Goal: Check status: Check status

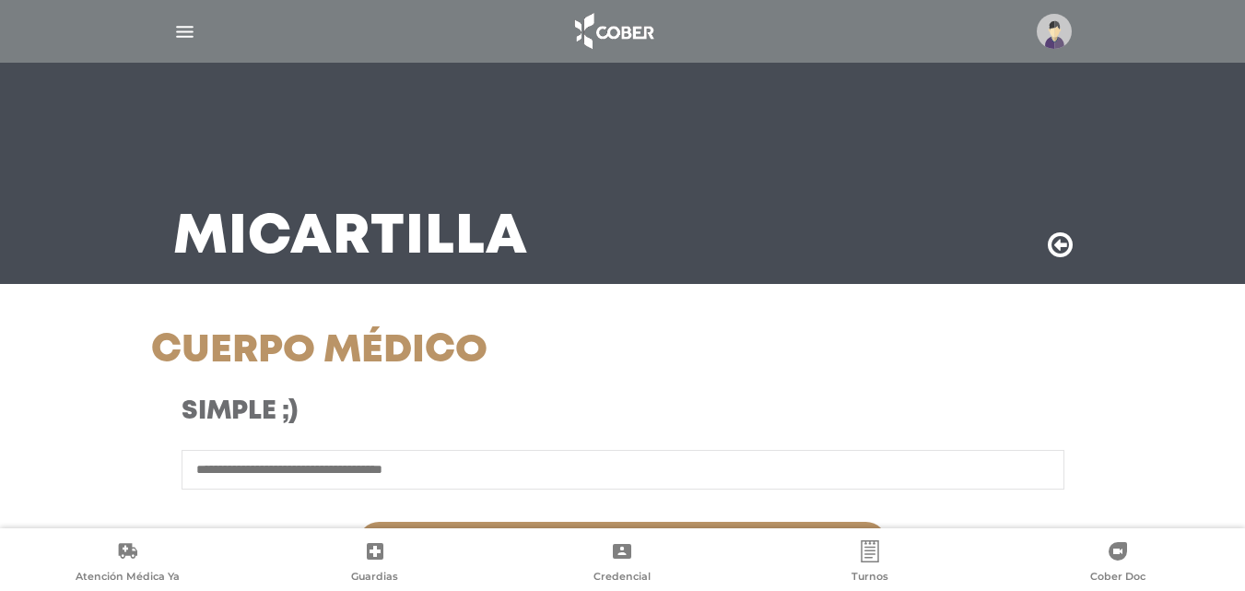
click at [181, 35] on img "button" at bounding box center [184, 31] width 23 height 23
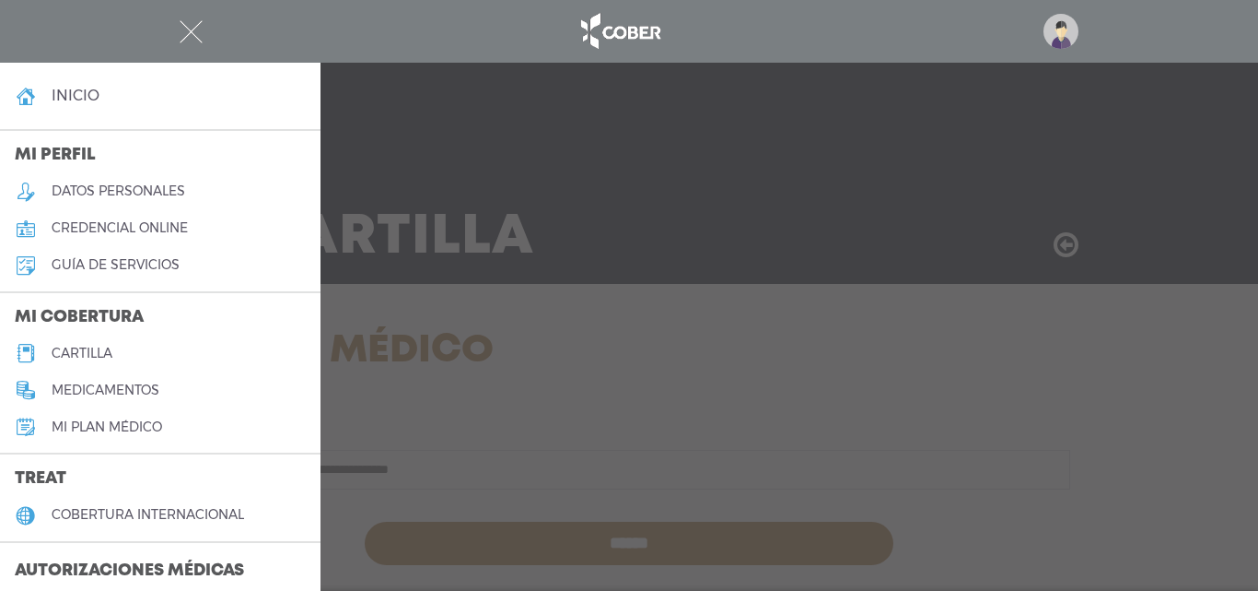
click at [80, 107] on link "inicio" at bounding box center [160, 95] width 321 height 37
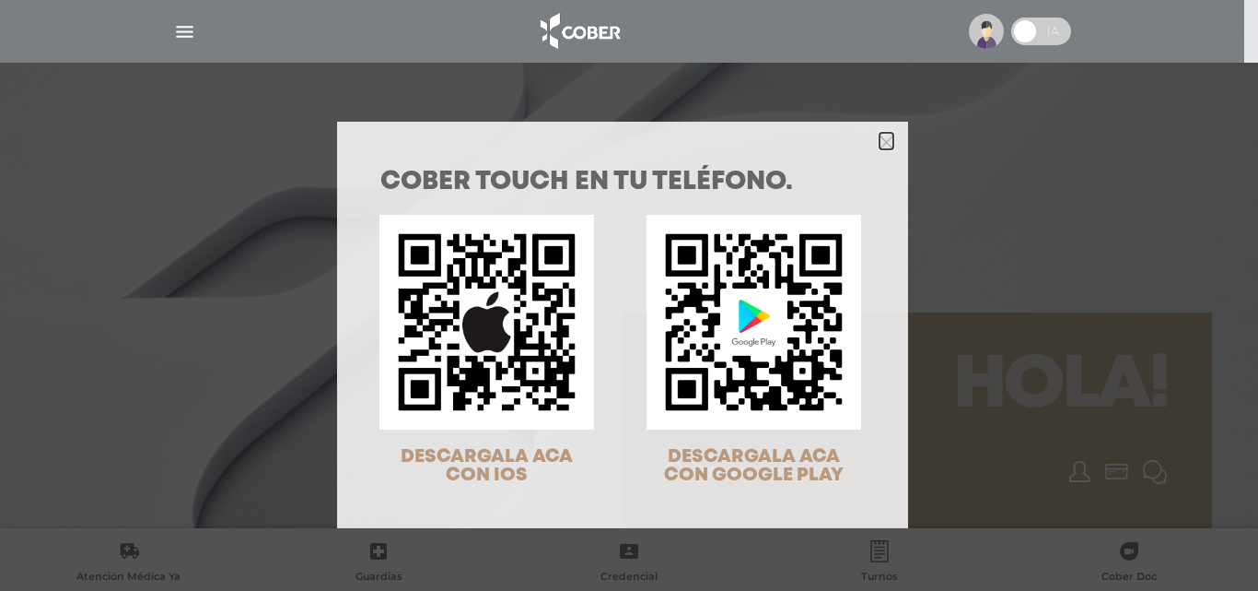
click at [883, 138] on polygon "Close" at bounding box center [887, 142] width 14 height 14
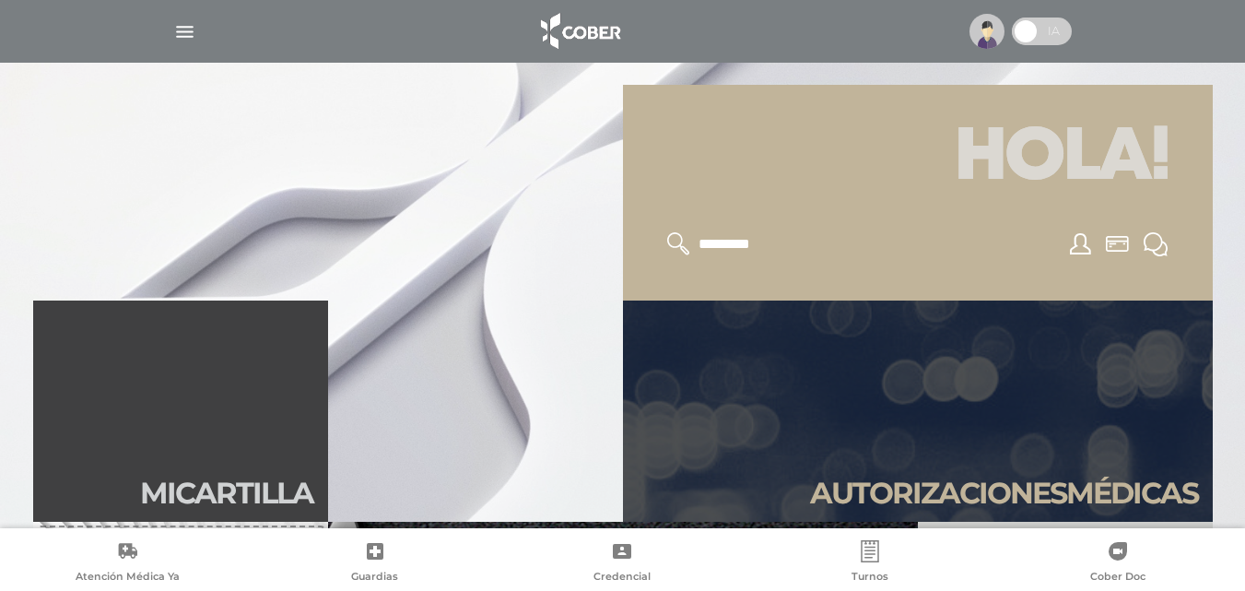
scroll to position [368, 0]
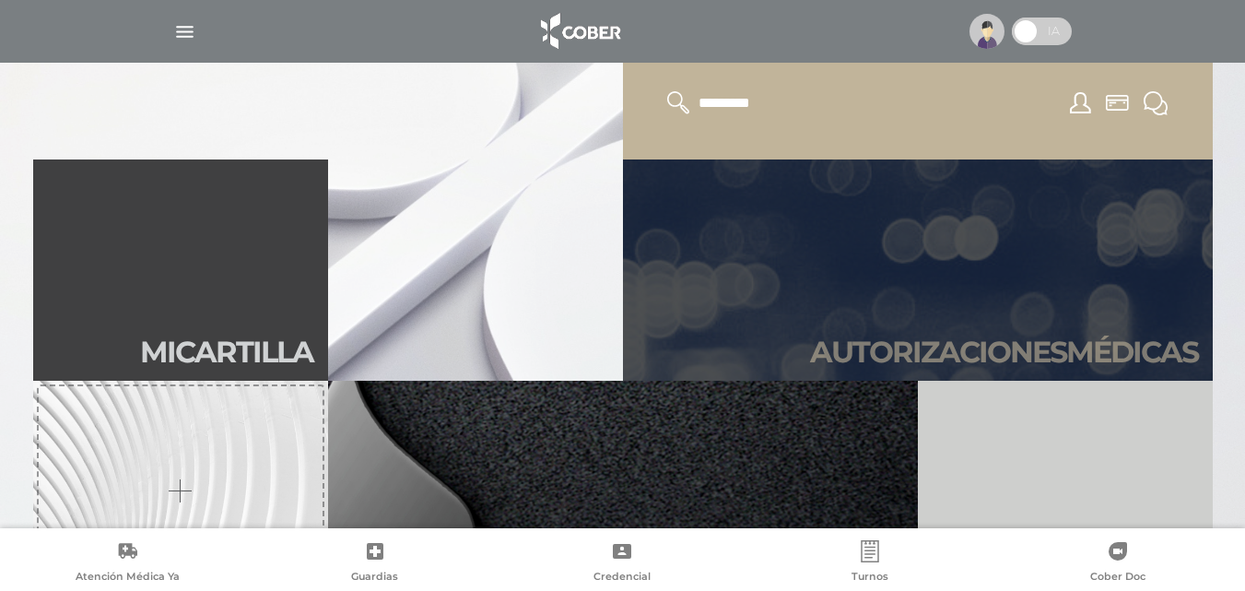
click at [950, 276] on link "Autori zaciones médicas" at bounding box center [918, 269] width 590 height 221
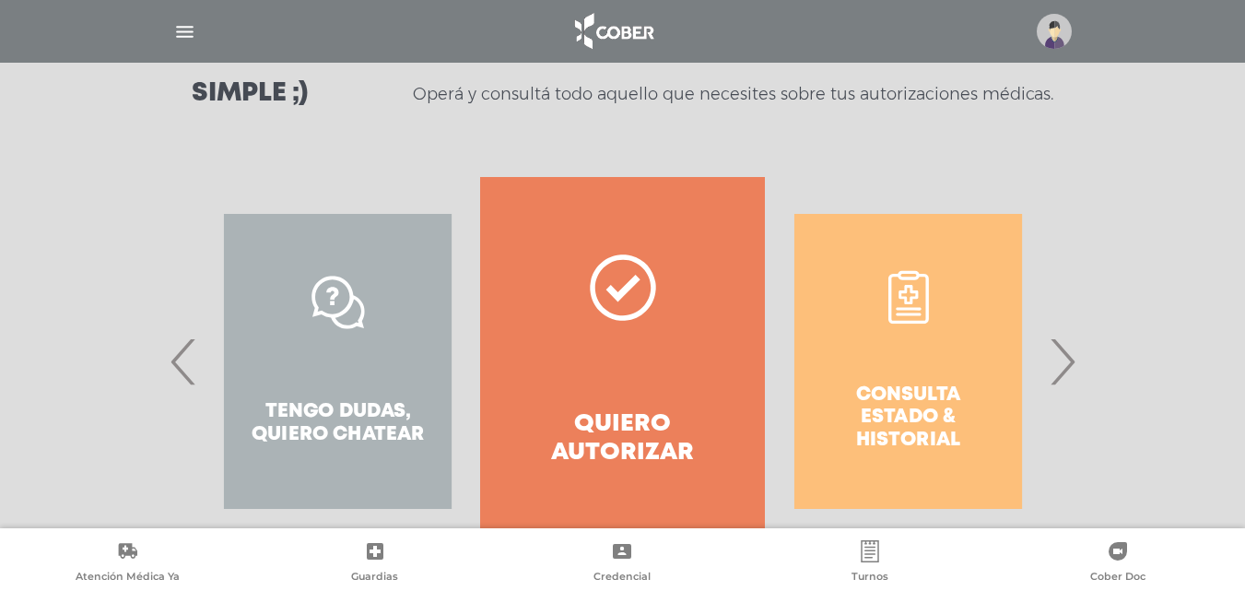
scroll to position [276, 0]
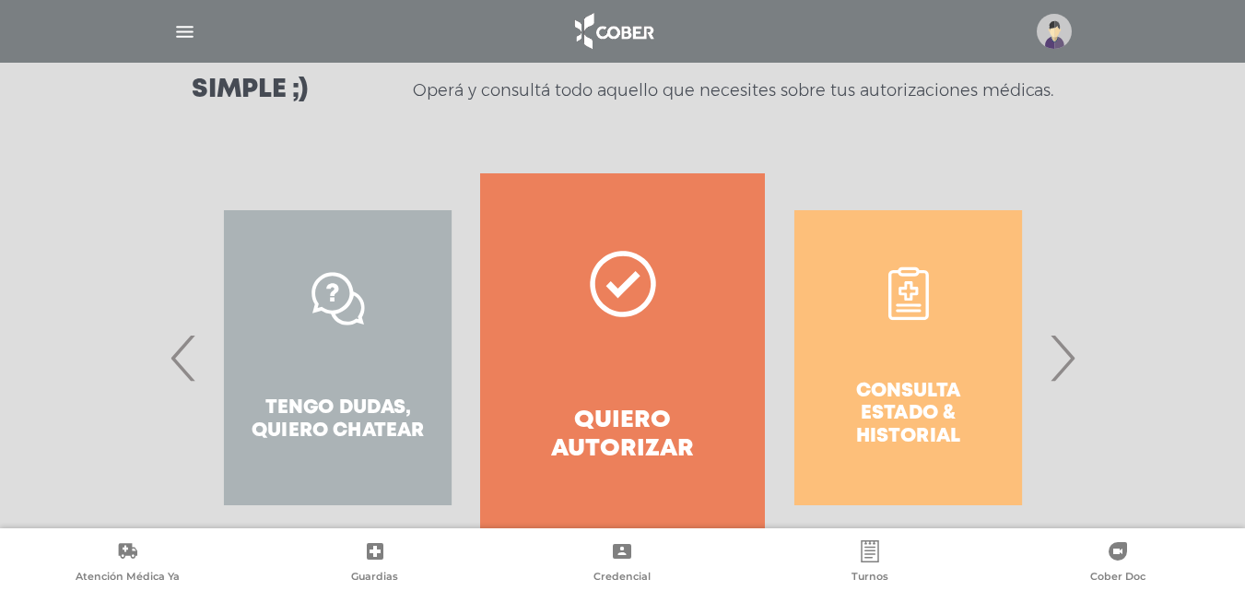
click at [912, 378] on div "Consulta estado & historial" at bounding box center [908, 357] width 285 height 368
click at [894, 446] on div "Consulta estado & historial" at bounding box center [908, 357] width 285 height 368
click at [1030, 363] on div "Consulta estado & historial" at bounding box center [908, 357] width 285 height 368
click at [1070, 348] on span "›" at bounding box center [1062, 357] width 36 height 99
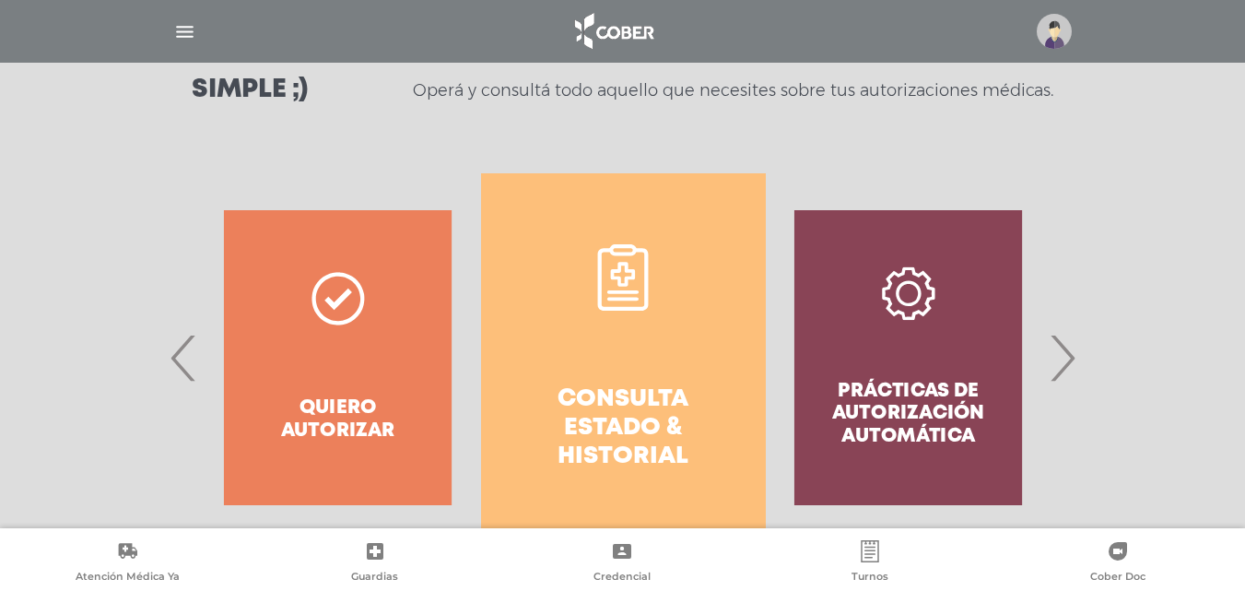
click at [582, 356] on link "Consulta estado & historial" at bounding box center [623, 357] width 285 height 368
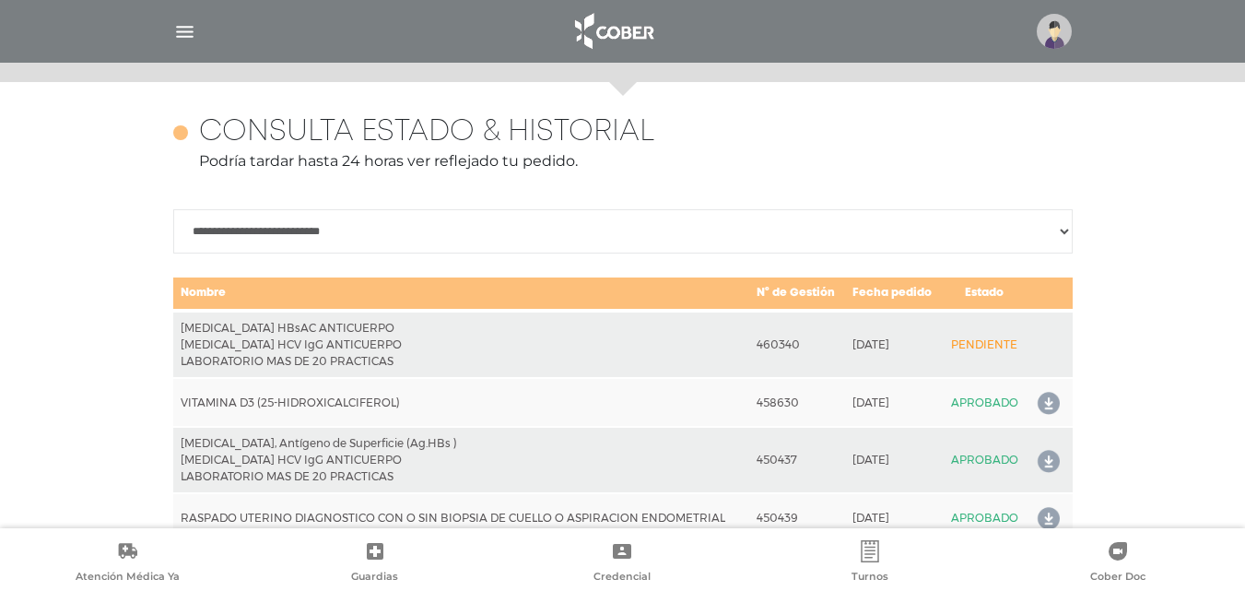
scroll to position [818, 0]
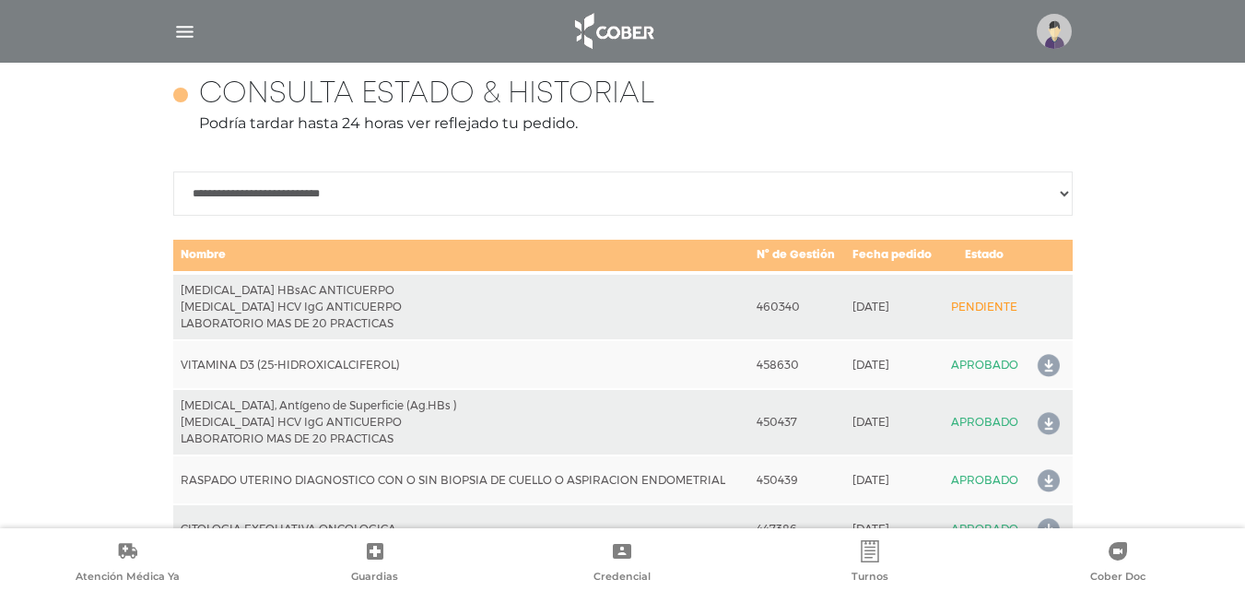
drag, startPoint x: 188, startPoint y: 299, endPoint x: 451, endPoint y: 329, distance: 265.1
click at [451, 329] on td "HEPATITIS B HBsAC ANTICUERPO HEPATITIS C HCV IgG ANTICUERPO LABORATORIO MAS DE …" at bounding box center [461, 306] width 577 height 67
click at [502, 297] on td "HEPATITIS B HBsAC ANTICUERPO HEPATITIS C HCV IgG ANTICUERPO LABORATORIO MAS DE …" at bounding box center [461, 306] width 577 height 67
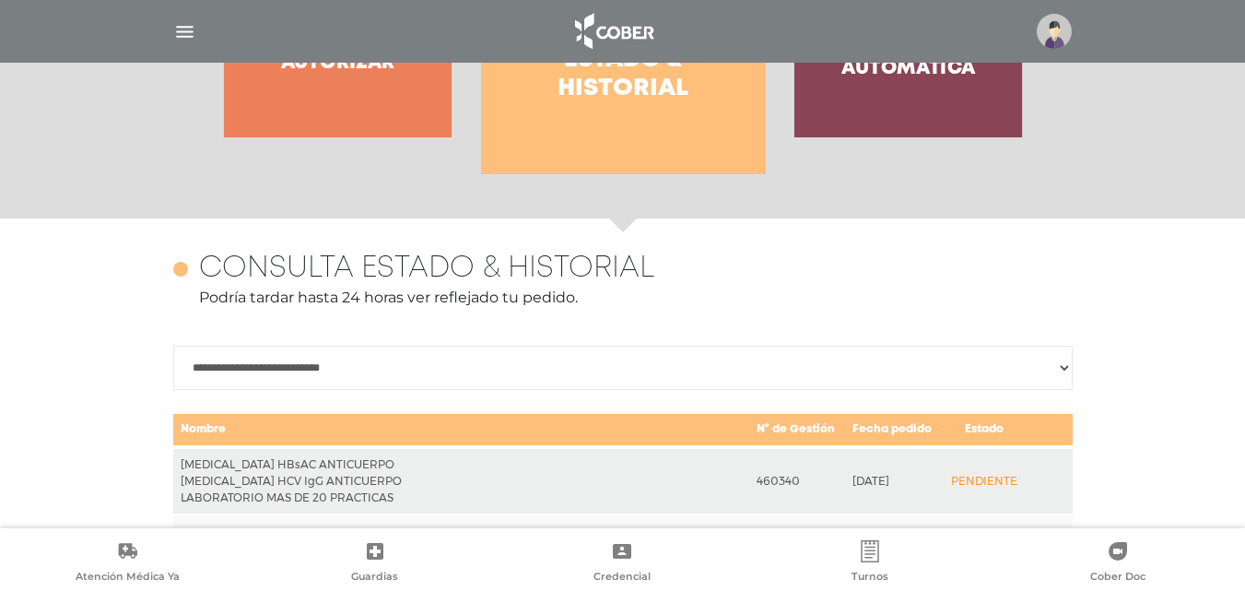
scroll to position [394, 0]
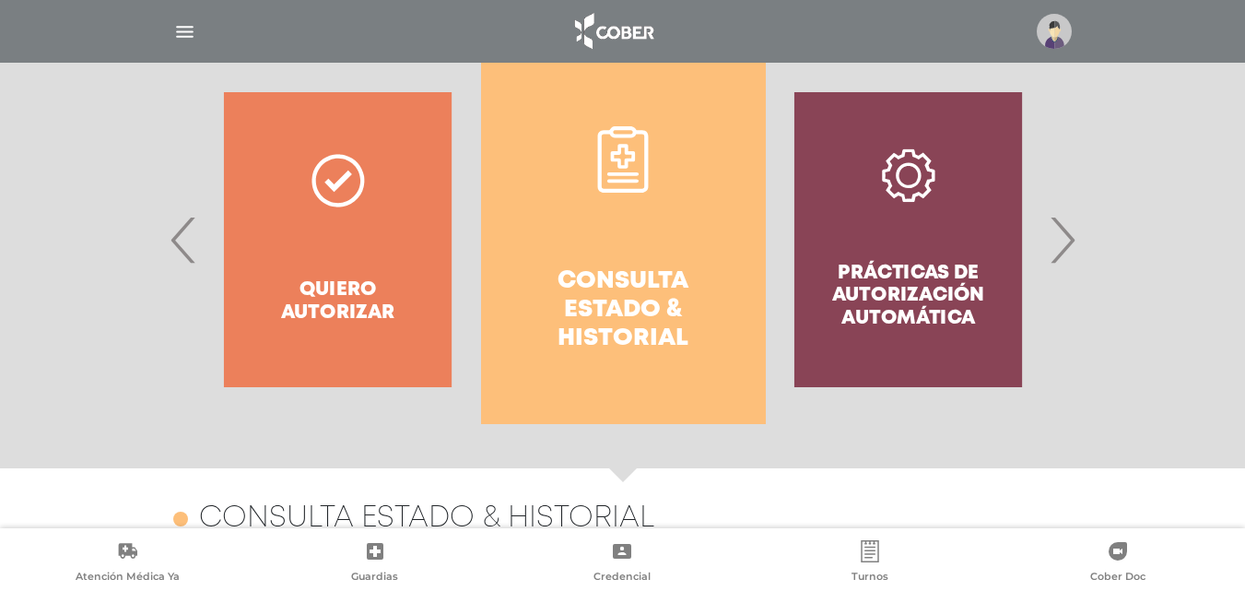
click at [606, 294] on h4 "Consulta estado & historial" at bounding box center [623, 310] width 218 height 87
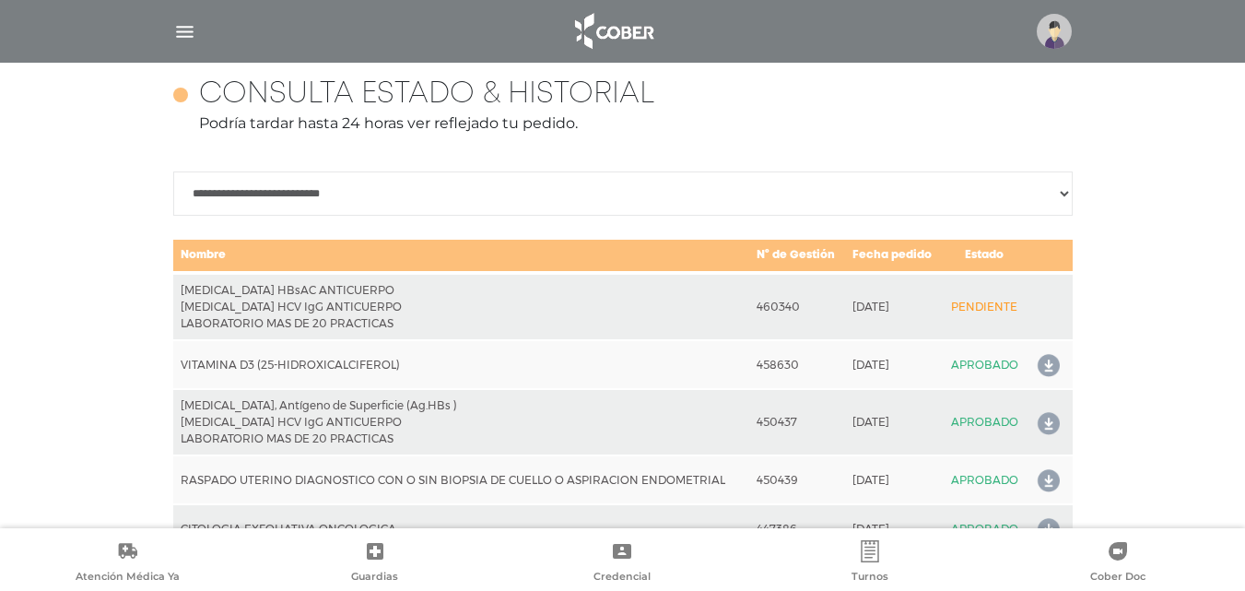
scroll to position [302, 0]
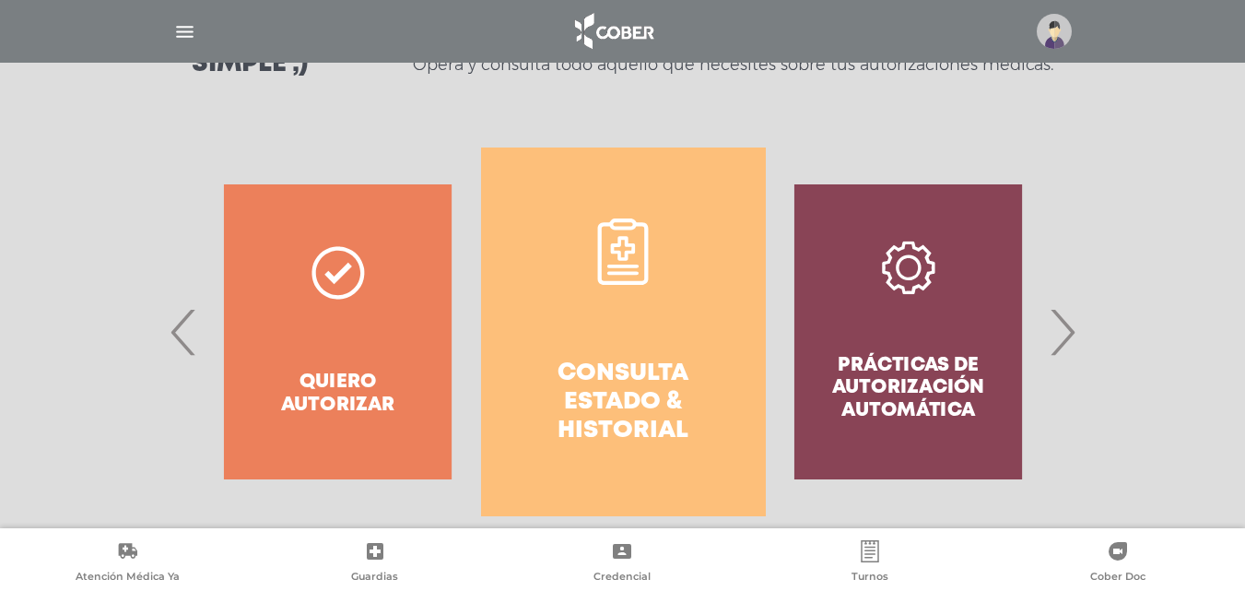
drag, startPoint x: 624, startPoint y: 334, endPoint x: 881, endPoint y: 287, distance: 261.3
click at [881, 287] on div "Prácticas de autorización automática" at bounding box center [908, 331] width 285 height 368
click at [1071, 354] on span "›" at bounding box center [1062, 331] width 36 height 99
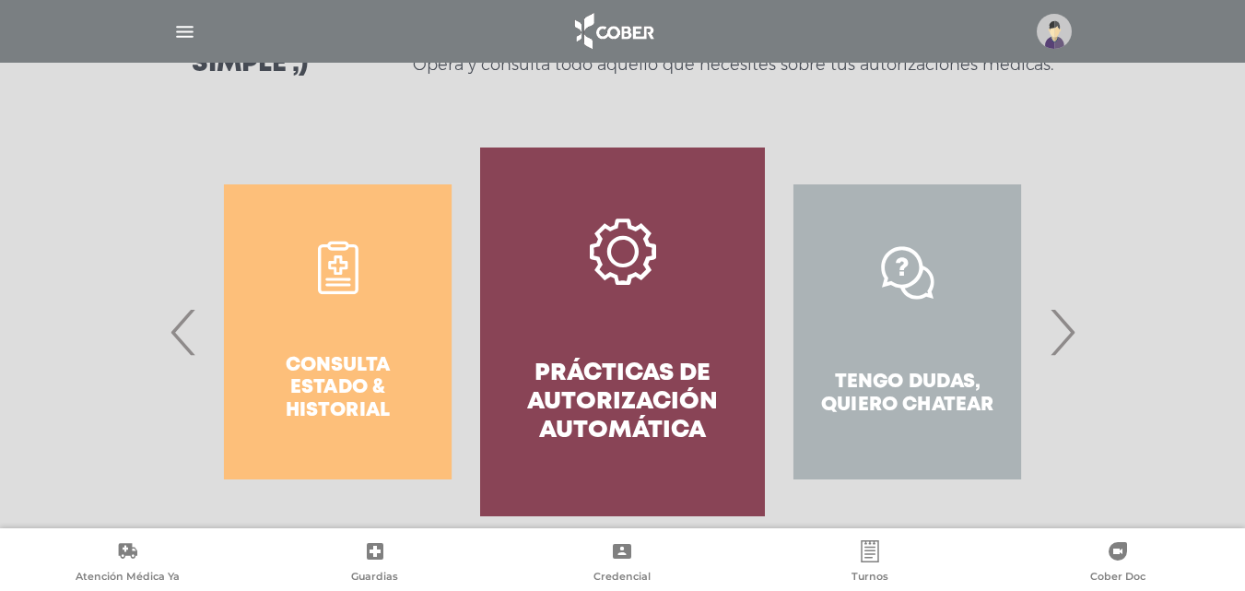
click at [1074, 354] on span "›" at bounding box center [1062, 331] width 36 height 99
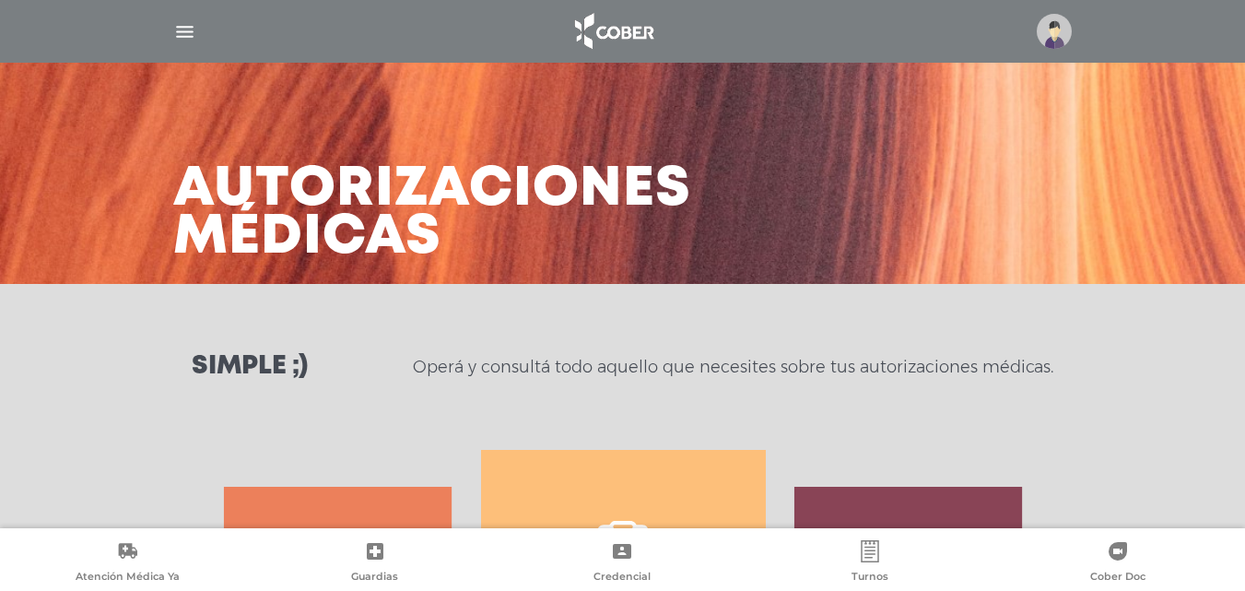
scroll to position [265, 0]
